Goal: Task Accomplishment & Management: Manage account settings

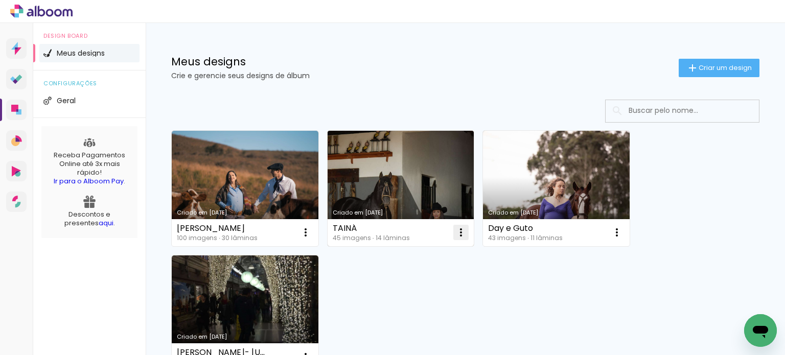
click at [312, 232] on iron-icon at bounding box center [305, 232] width 12 height 12
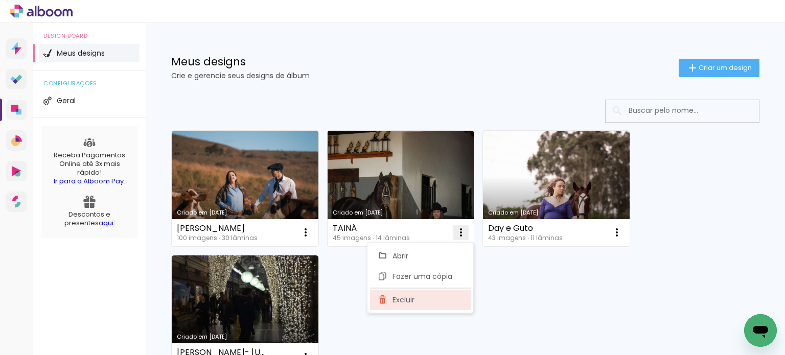
click at [442, 294] on paper-item "Excluir" at bounding box center [420, 300] width 101 height 20
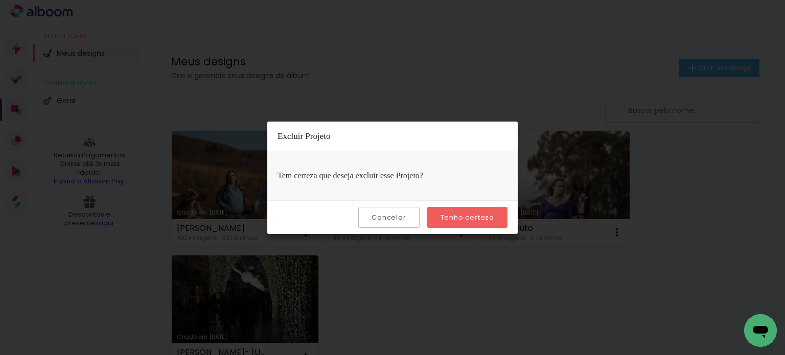
click at [465, 224] on paper-button "Tenho certeza" at bounding box center [467, 217] width 80 height 21
click at [0, 0] on slot "Tenho certeza" at bounding box center [0, 0] width 0 height 0
click at [0, 0] on slot "Cancelar" at bounding box center [0, 0] width 0 height 0
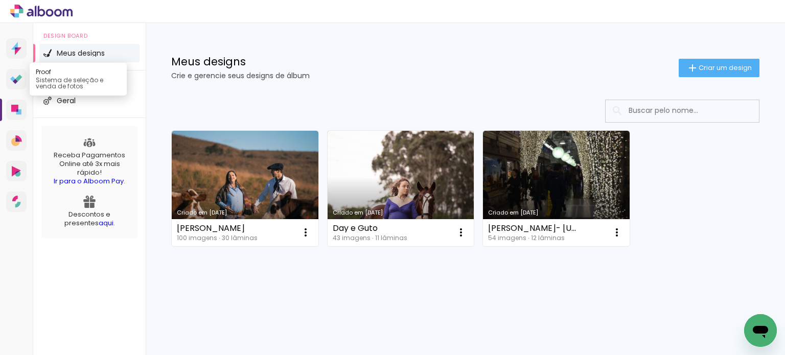
click at [11, 84] on link "Proof Sistema de seleção e venda de fotos" at bounding box center [16, 79] width 20 height 20
